Goal: Information Seeking & Learning: Learn about a topic

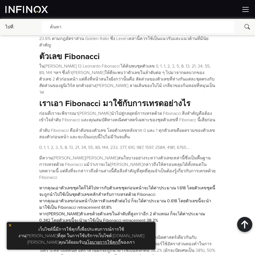
scroll to position [352, 0]
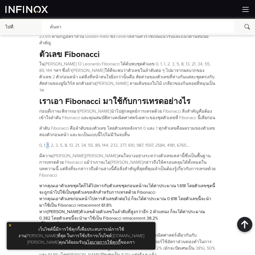
click at [48, 142] on p "0, 1, 1, 2, 3, 5, 8, 13, 21, 34, 55, 89, 144, 233, 377, 610, 987, 1597, 2584, 4…" at bounding box center [127, 145] width 177 height 6
click at [49, 142] on p "0, 1, 1, 2, 3, 5, 8, 13, 21, 34, 55, 89, 144, 233, 377, 610, 987, 1597, 2584, 4…" at bounding box center [127, 145] width 177 height 6
drag, startPoint x: 46, startPoint y: 125, endPoint x: 49, endPoint y: 126, distance: 2.7
click at [49, 142] on p "0, 1, 1, 2, 3, 5, 8, 13, 21, 34, 55, 89, 144, 233, 377, 610, 987, 1597, 2584, 4…" at bounding box center [127, 145] width 177 height 6
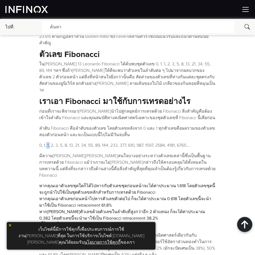
click at [49, 142] on p "0, 1, 1, 2, 3, 5, 8, 13, 21, 34, 55, 89, 144, 233, 377, 610, 987, 1597, 2584, 4…" at bounding box center [127, 145] width 177 height 6
click at [48, 142] on p "0, 1, 1, 2, 3, 5, 8, 13, 21, 34, 55, 89, 144, 233, 377, 610, 987, 1597, 2584, 4…" at bounding box center [127, 145] width 177 height 6
drag, startPoint x: 38, startPoint y: 126, endPoint x: 48, endPoint y: 126, distance: 10.3
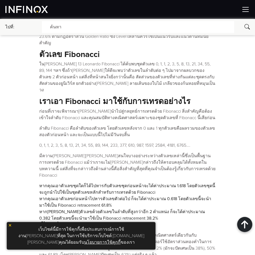
click at [57, 153] on p "มีความ[PERSON_NAME][PERSON_NAME]สนใจบางอย่างระหว่างตัวเลขเหล่านี้ซึ่งเป็นพื้นฐา…" at bounding box center [127, 166] width 177 height 26
click at [10, 227] on img at bounding box center [10, 226] width 4 height 4
